Goal: Information Seeking & Learning: Learn about a topic

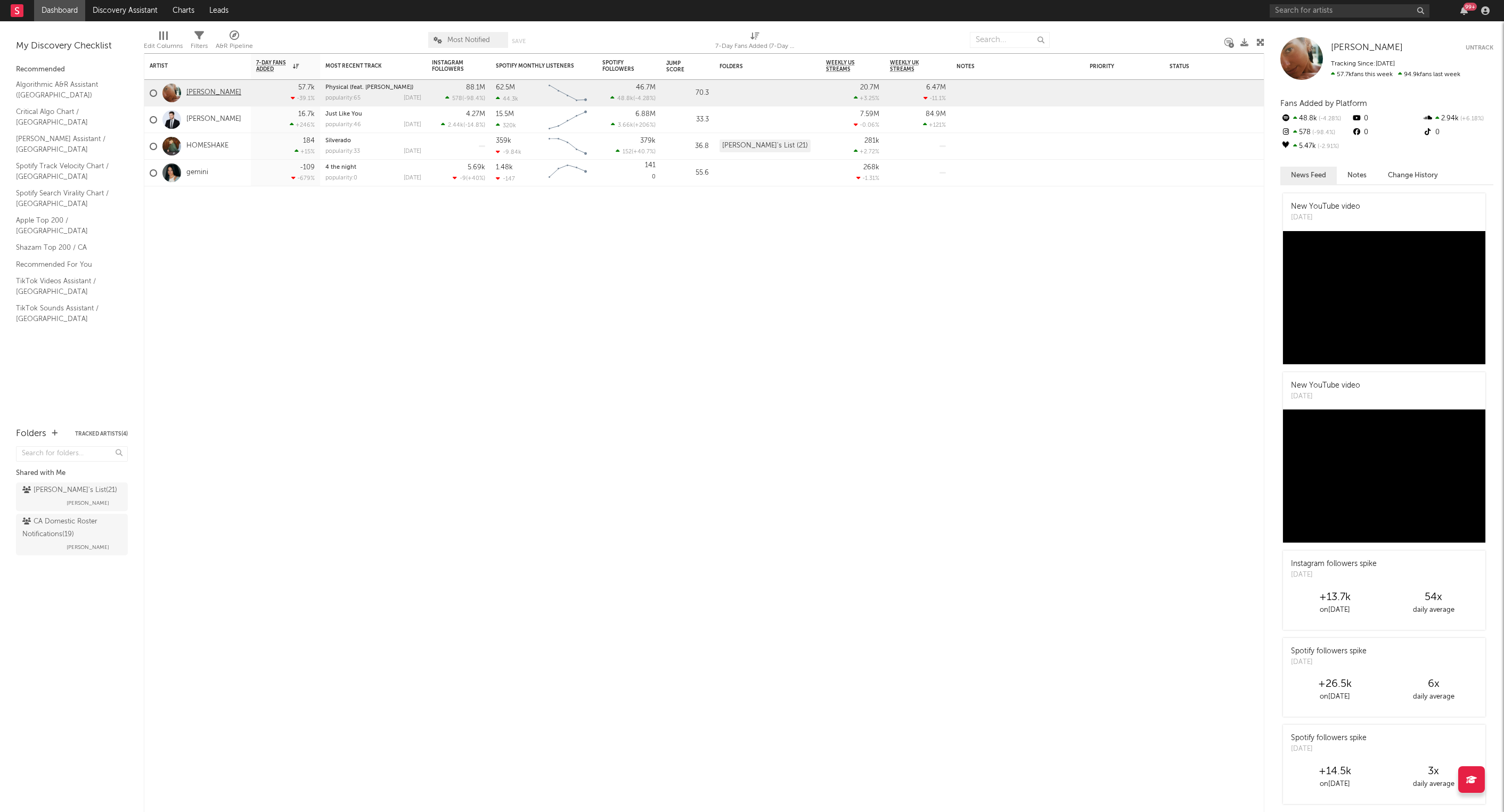
click at [209, 97] on link "[PERSON_NAME]" at bounding box center [214, 93] width 55 height 9
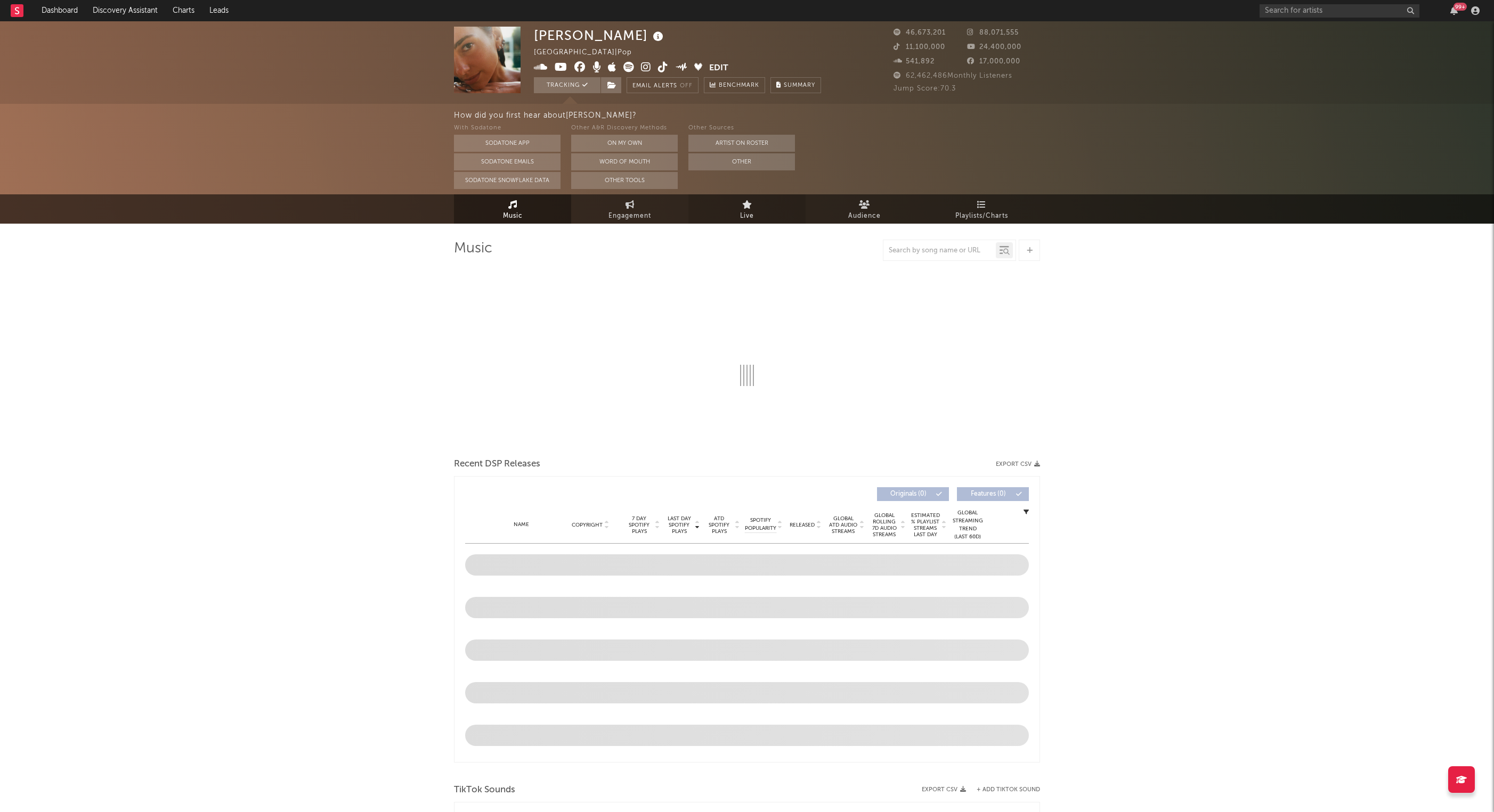
select select "6m"
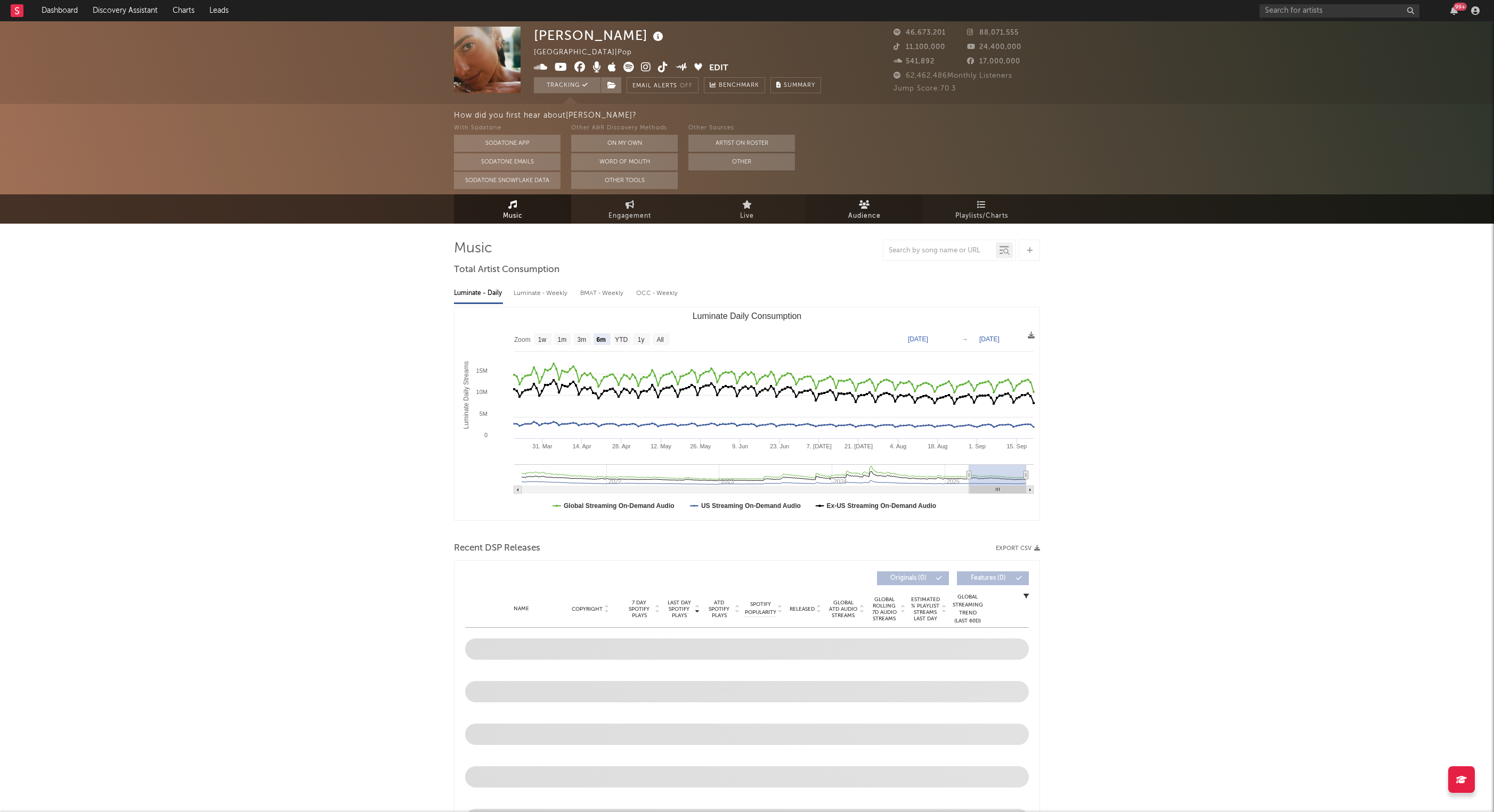
click at [863, 212] on span "Audience" at bounding box center [864, 216] width 33 height 13
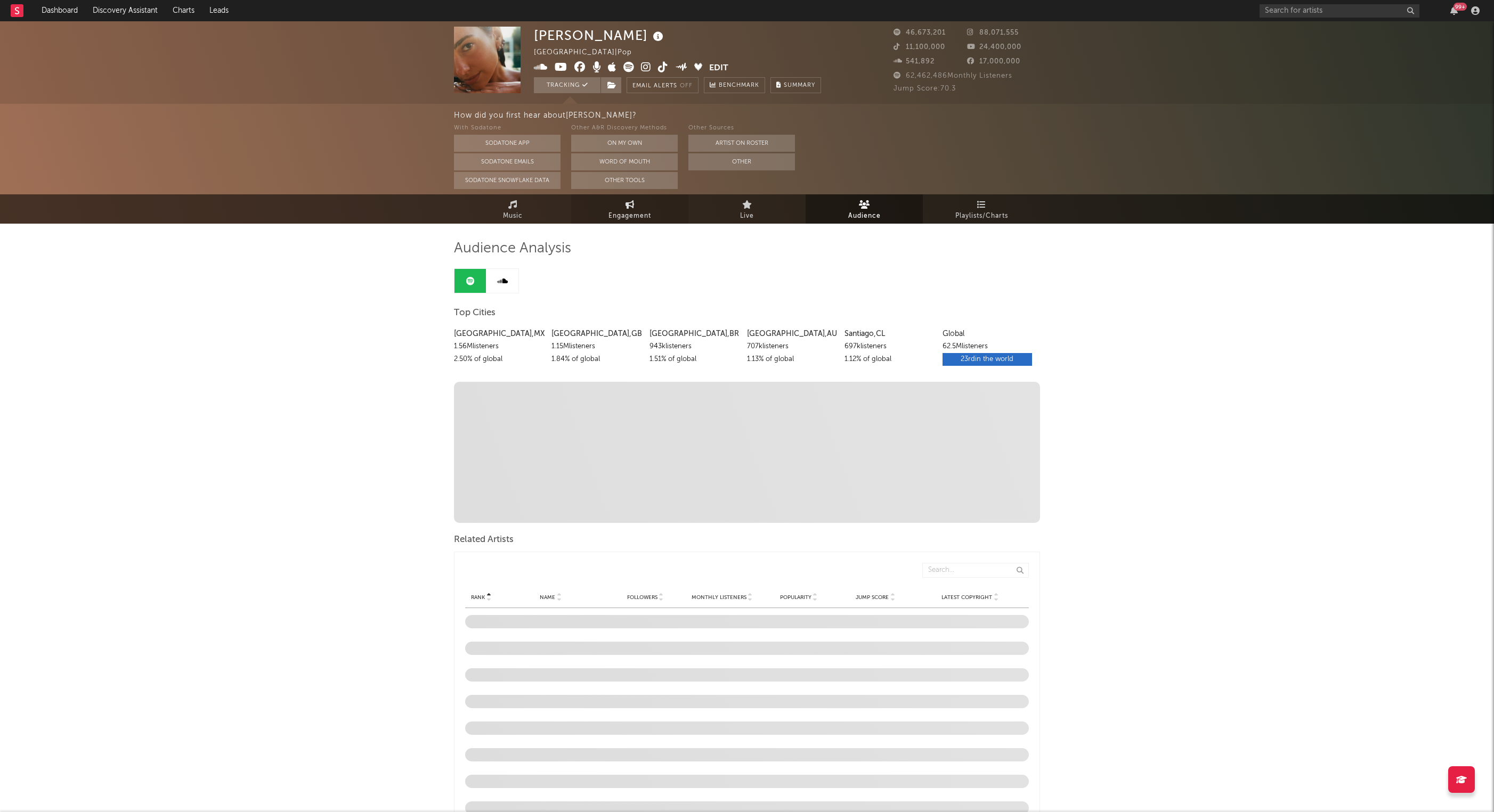
click at [637, 215] on span "Engagement" at bounding box center [630, 216] width 43 height 13
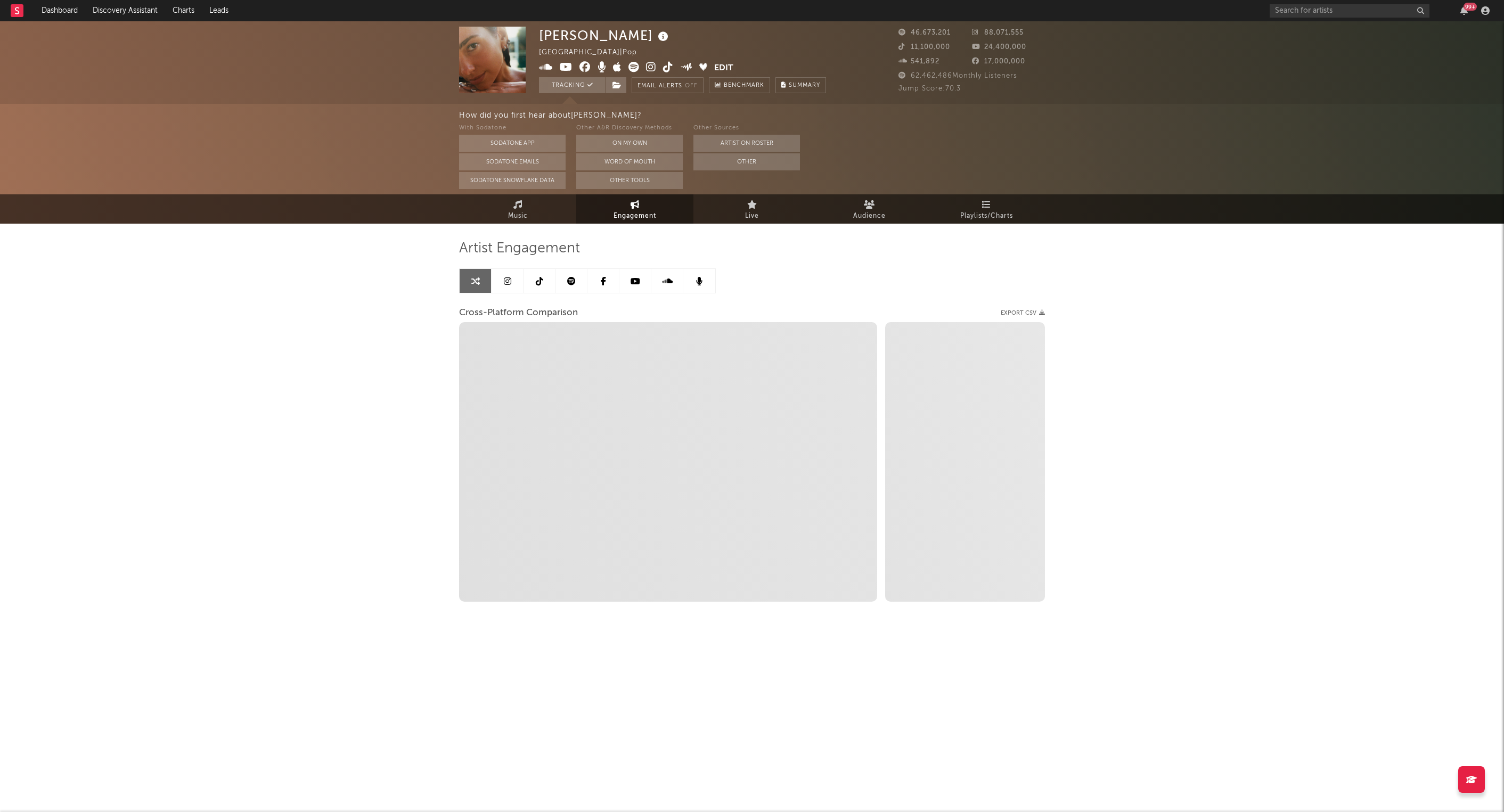
select select "1w"
click at [517, 282] on link at bounding box center [507, 281] width 32 height 24
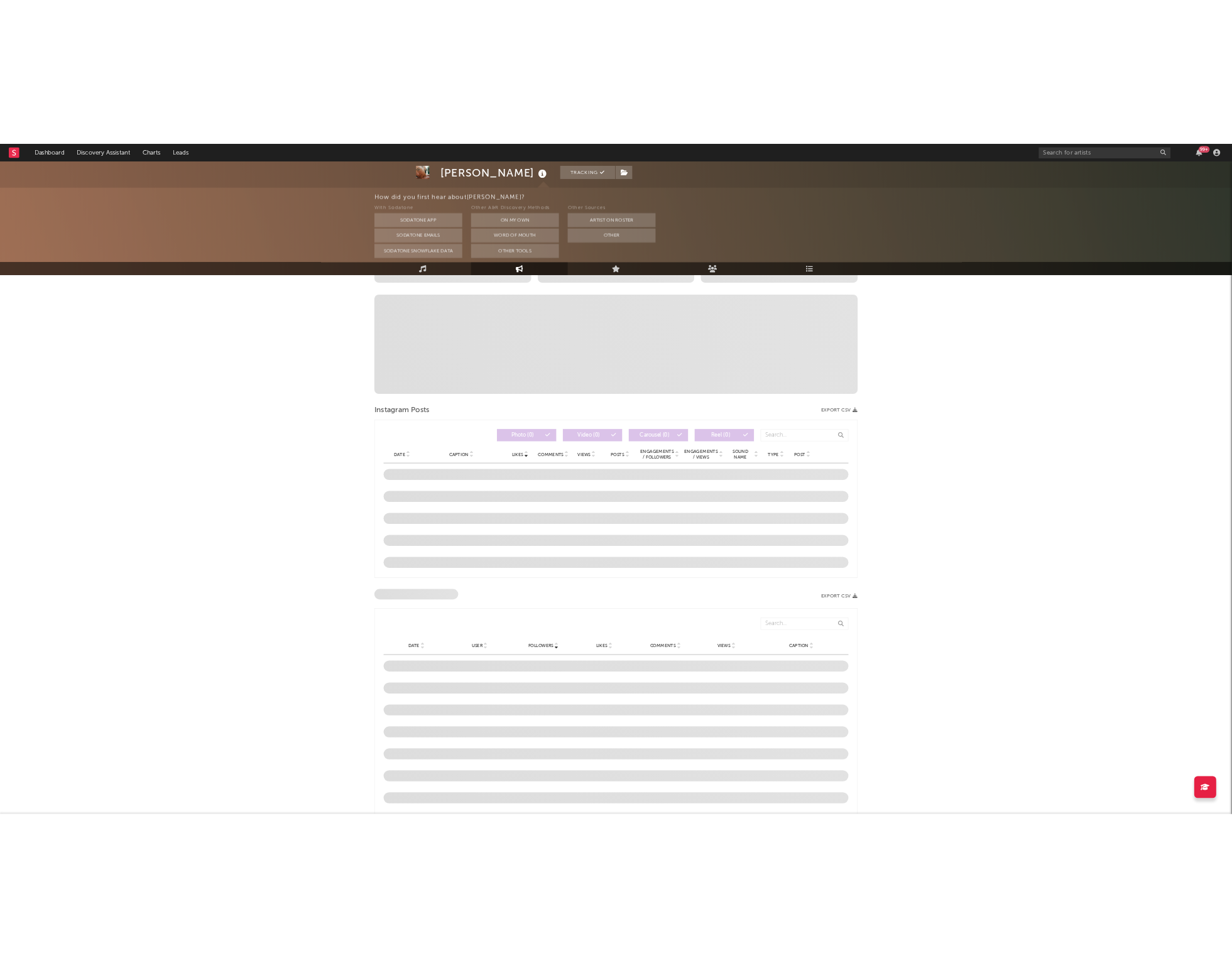
scroll to position [502, 0]
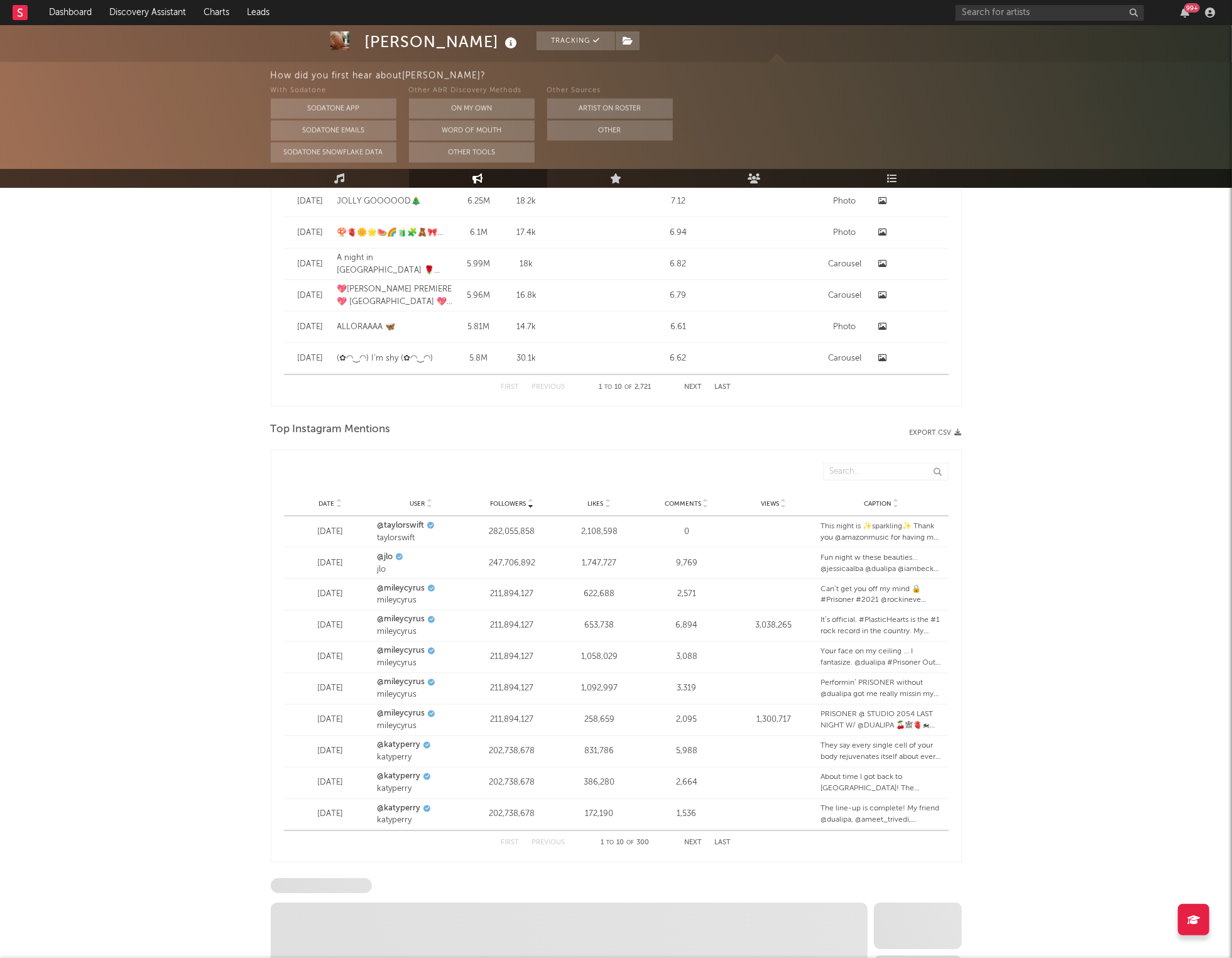
select select "6m"
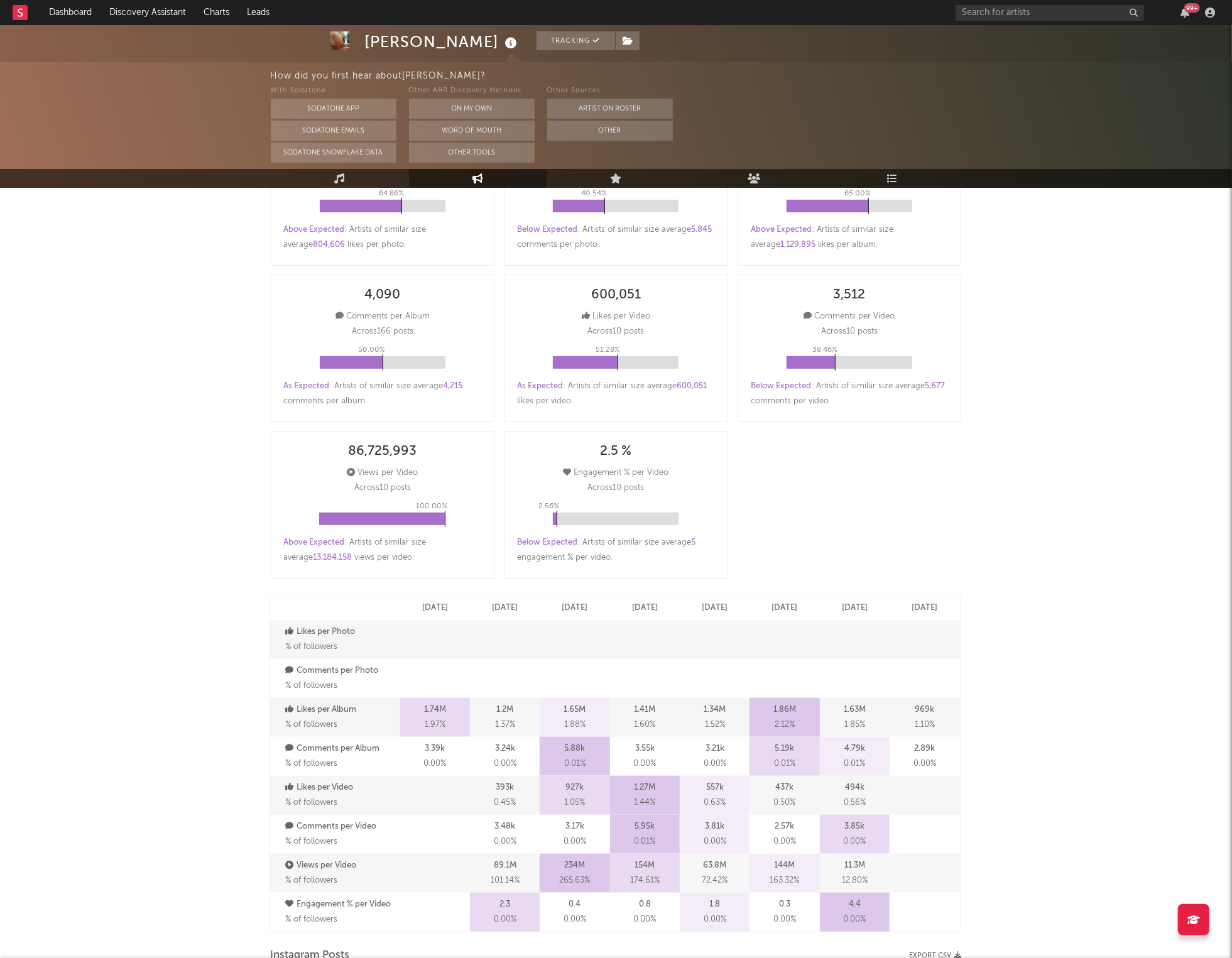
scroll to position [0, 0]
